Goal: Find specific page/section: Find specific page/section

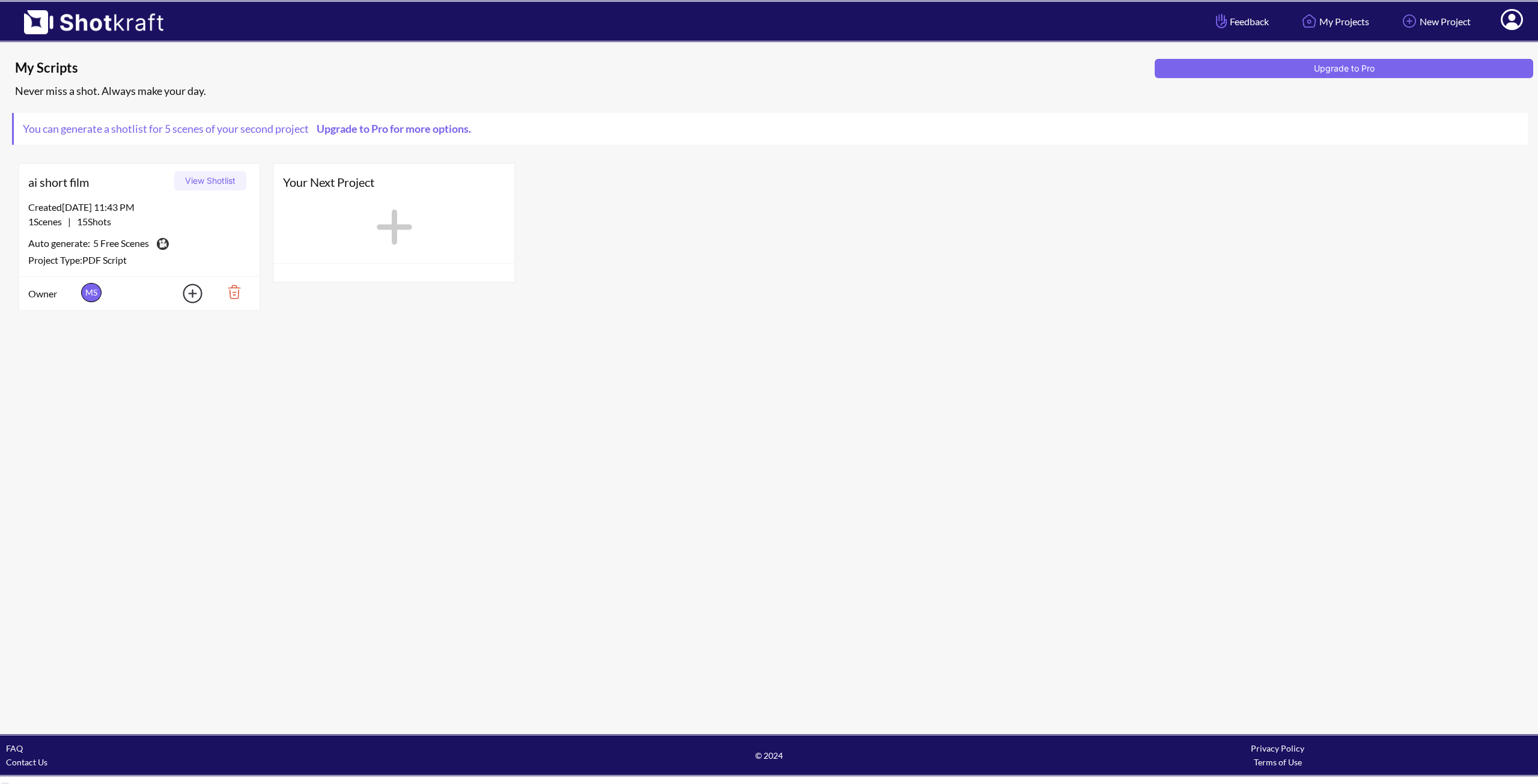
click at [209, 182] on button "View Shotlist" at bounding box center [210, 181] width 72 height 19
